Goal: Task Accomplishment & Management: Manage account settings

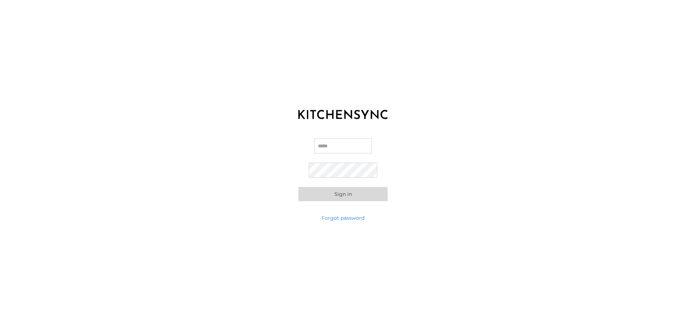
click at [329, 148] on input "Email" at bounding box center [343, 146] width 58 height 15
type input "**********"
click at [298, 187] on button "Sign in" at bounding box center [342, 194] width 89 height 14
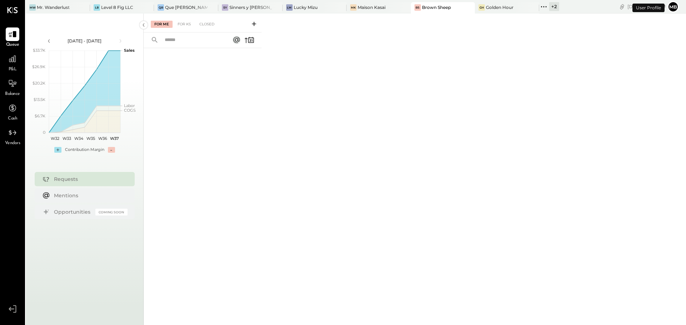
click at [673, 7] on button "mb" at bounding box center [672, 6] width 11 height 11
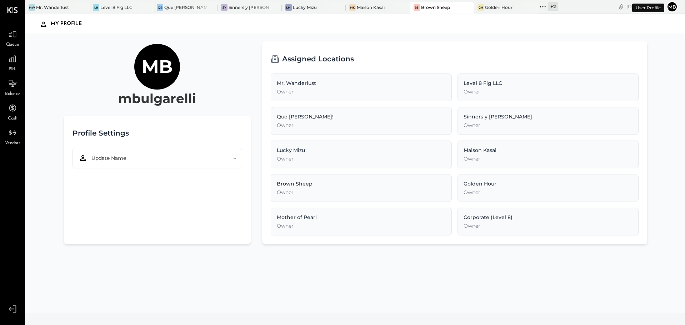
click at [670, 8] on button "mb" at bounding box center [671, 6] width 11 height 11
click at [11, 311] on icon at bounding box center [12, 309] width 6 height 4
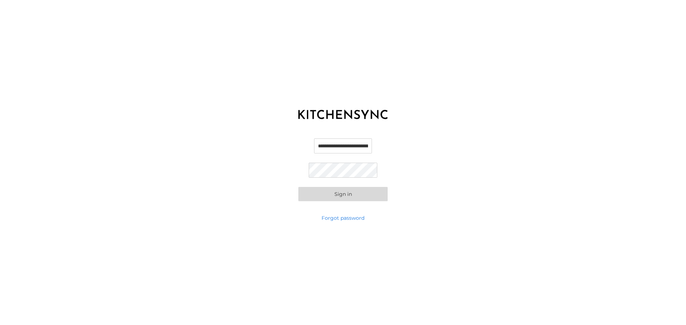
click at [338, 195] on button "Sign in" at bounding box center [342, 194] width 89 height 14
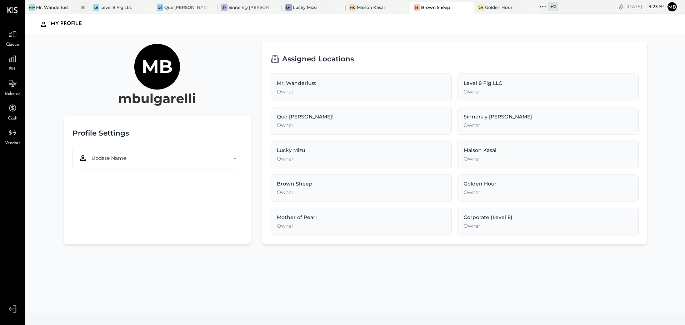
click at [55, 6] on div "Mr. Wanderlust" at bounding box center [52, 7] width 33 height 6
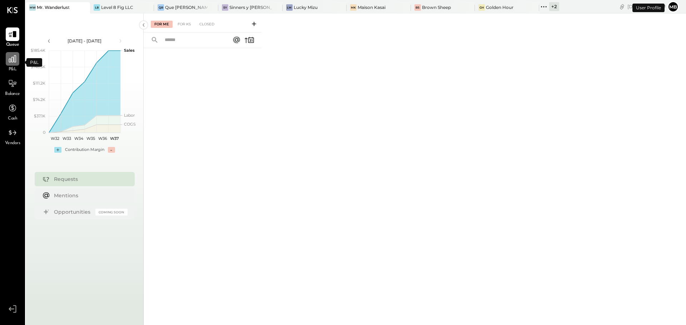
click at [10, 61] on icon at bounding box center [12, 58] width 9 height 9
